Goal: Task Accomplishment & Management: Manage account settings

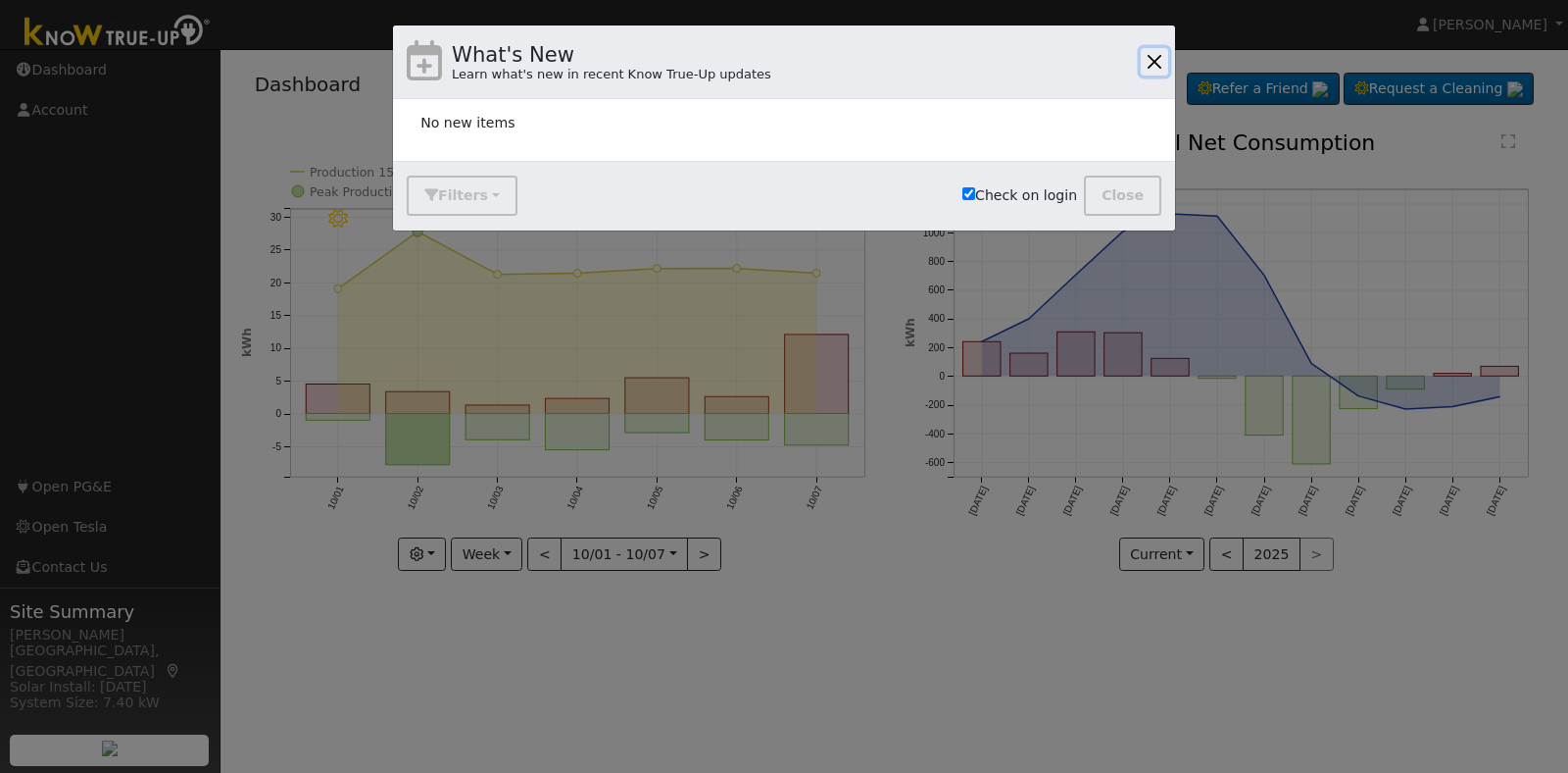
click at [1148, 55] on button "button" at bounding box center [1155, 62] width 28 height 28
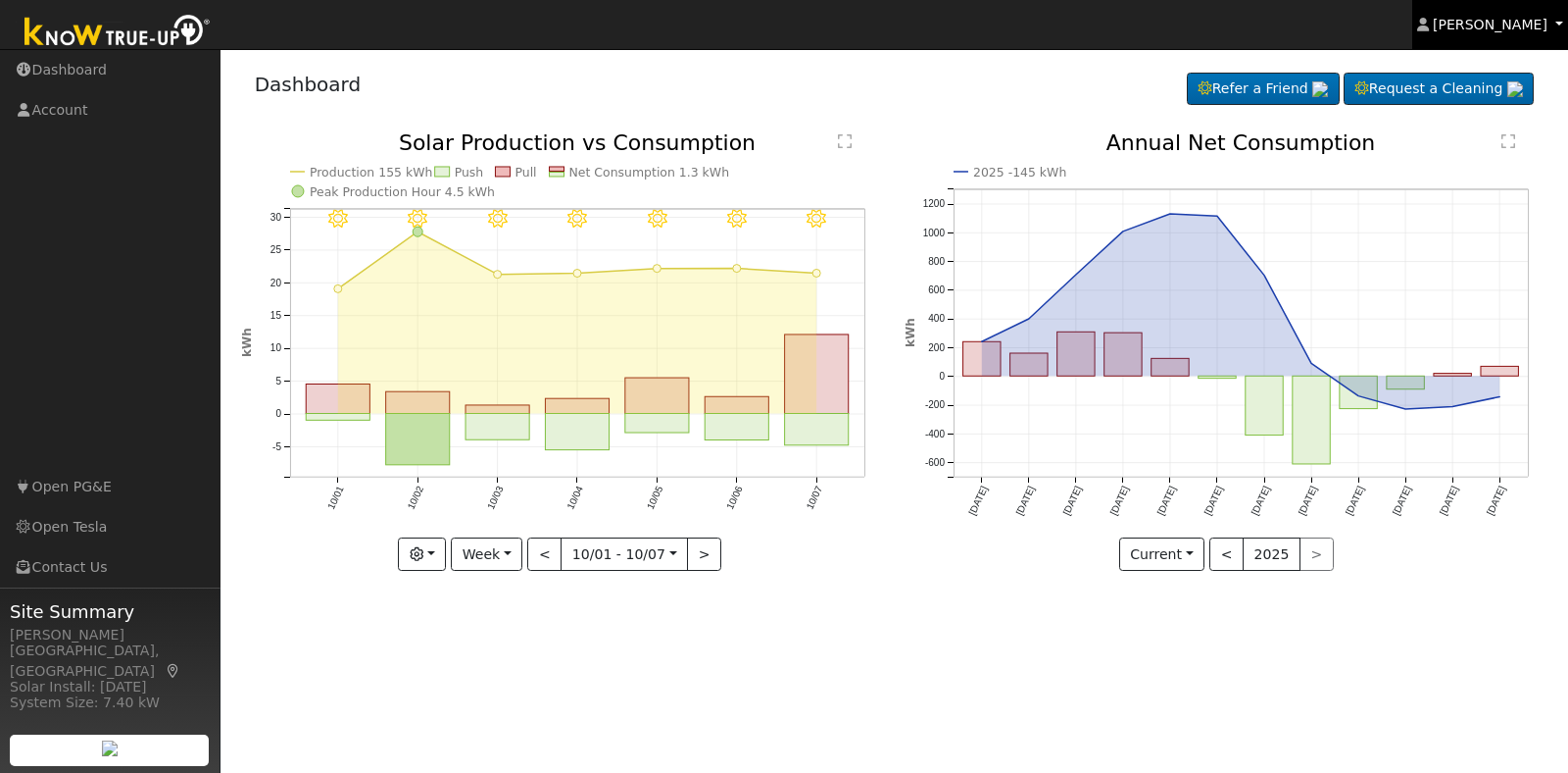
click at [1511, 20] on span "[PERSON_NAME]" at bounding box center [1490, 25] width 114 height 16
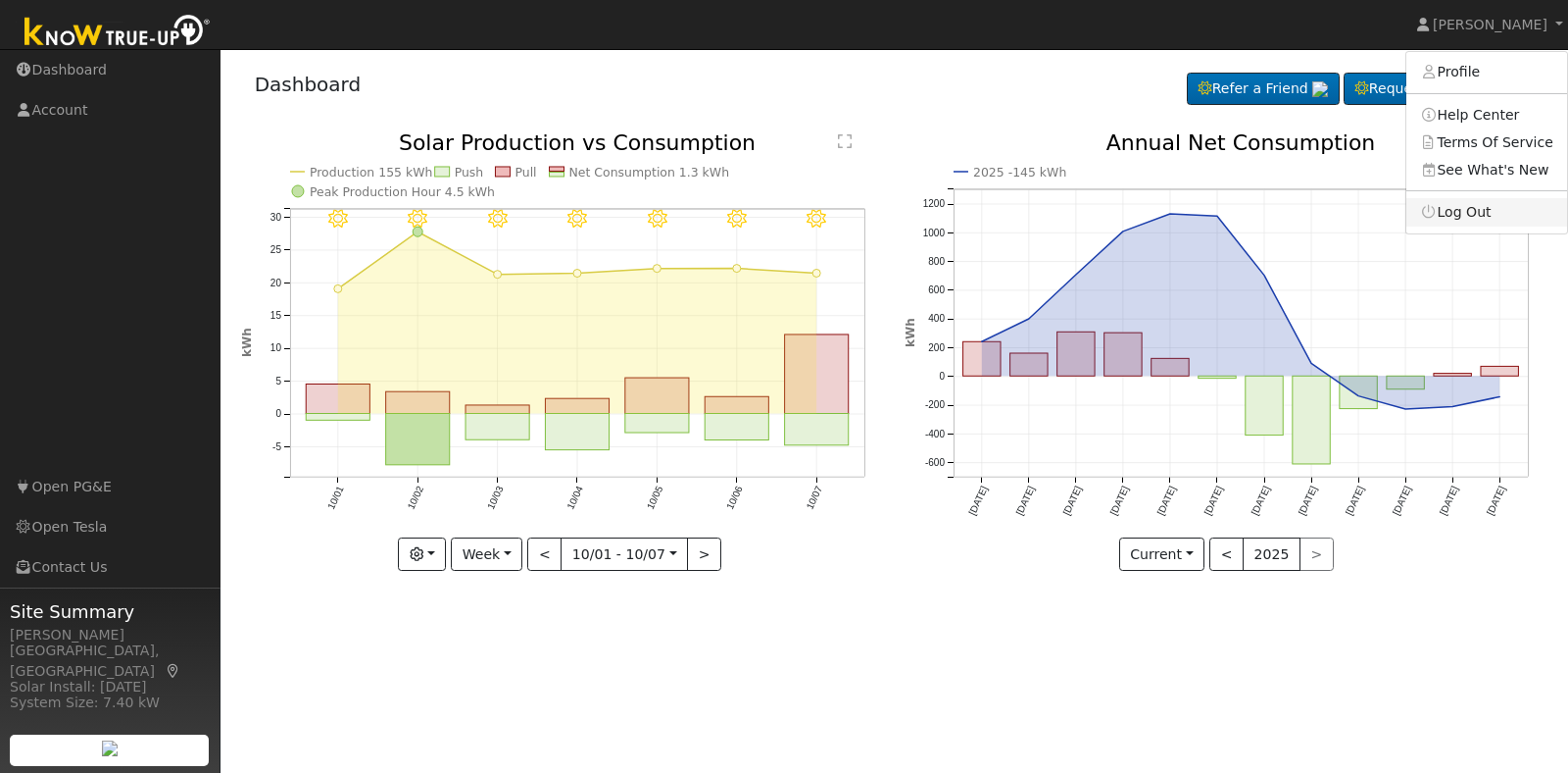
click at [1483, 211] on link "Log Out" at bounding box center [1486, 212] width 161 height 28
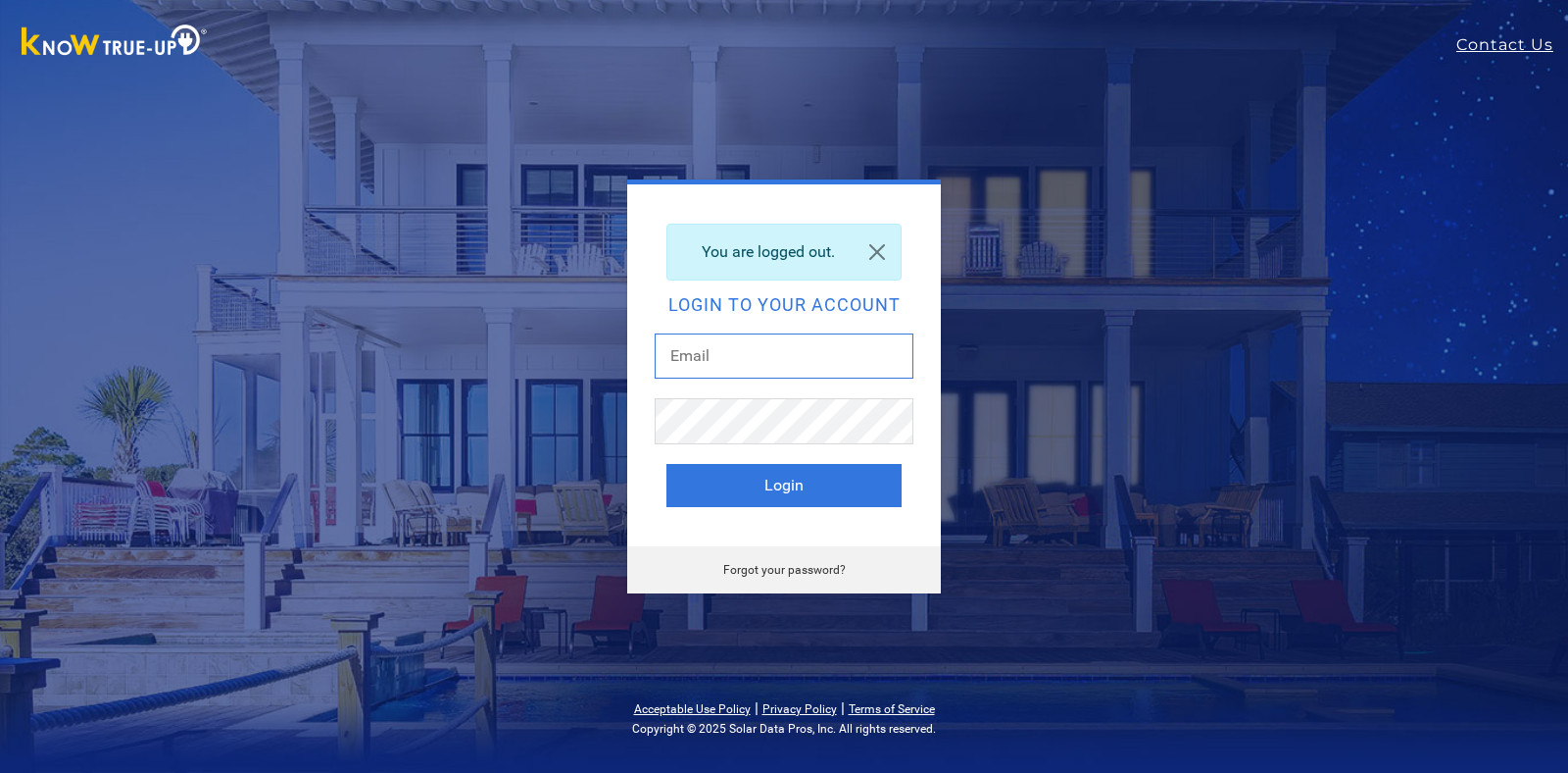
click at [801, 341] on input "text" at bounding box center [784, 356] width 259 height 45
type input "[EMAIL_ADDRESS][DOMAIN_NAME]"
click at [805, 498] on button "Login" at bounding box center [784, 486] width 235 height 43
